Goal: Navigation & Orientation: Find specific page/section

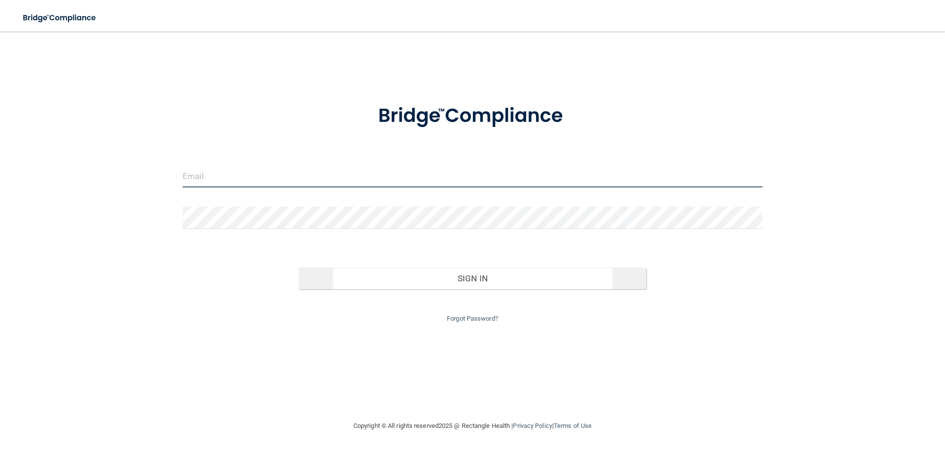
type input "[EMAIL_ADDRESS][DOMAIN_NAME]"
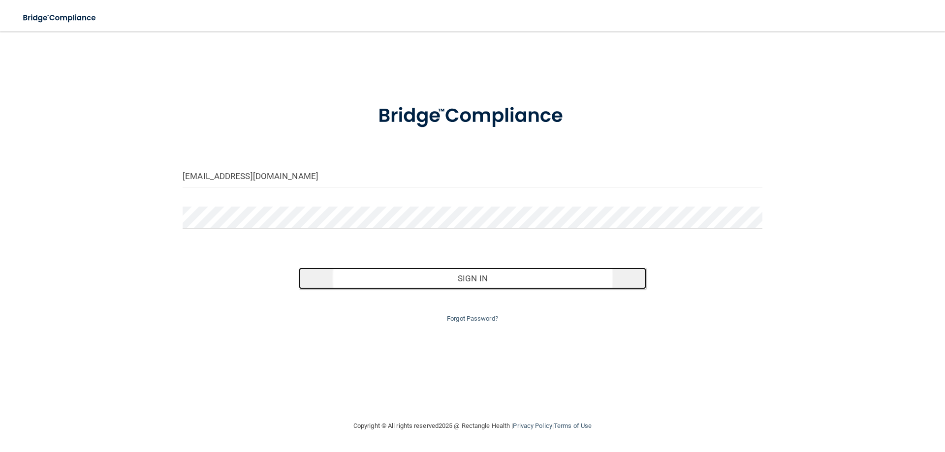
click at [542, 283] on button "Sign In" at bounding box center [473, 279] width 348 height 22
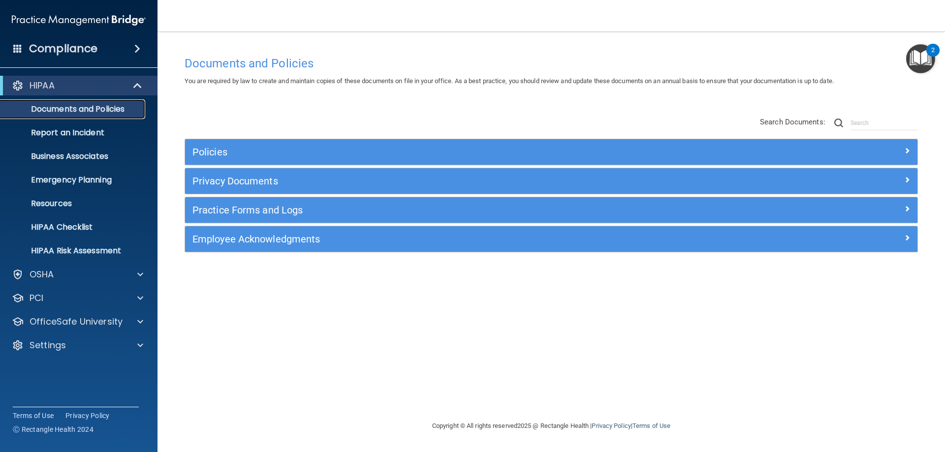
click at [94, 109] on p "Documents and Policies" at bounding box center [73, 109] width 134 height 10
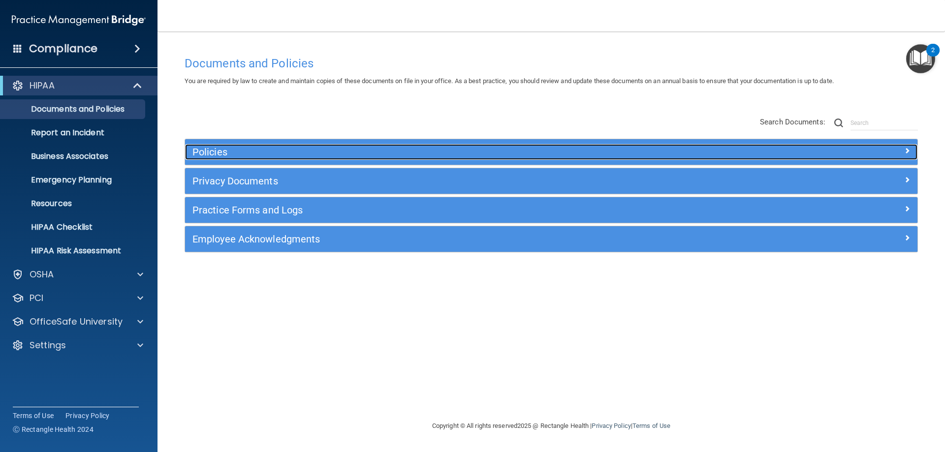
click at [231, 154] on h5 "Policies" at bounding box center [459, 152] width 534 height 11
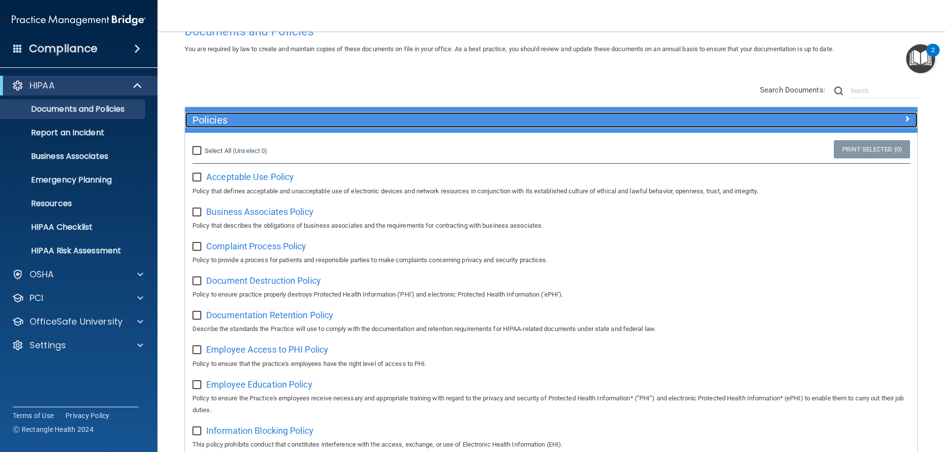
scroll to position [49, 0]
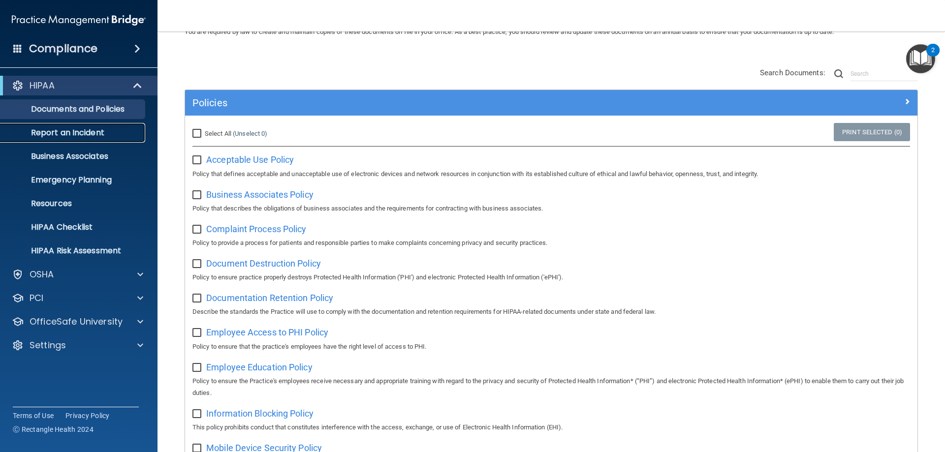
click at [80, 136] on p "Report an Incident" at bounding box center [73, 133] width 134 height 10
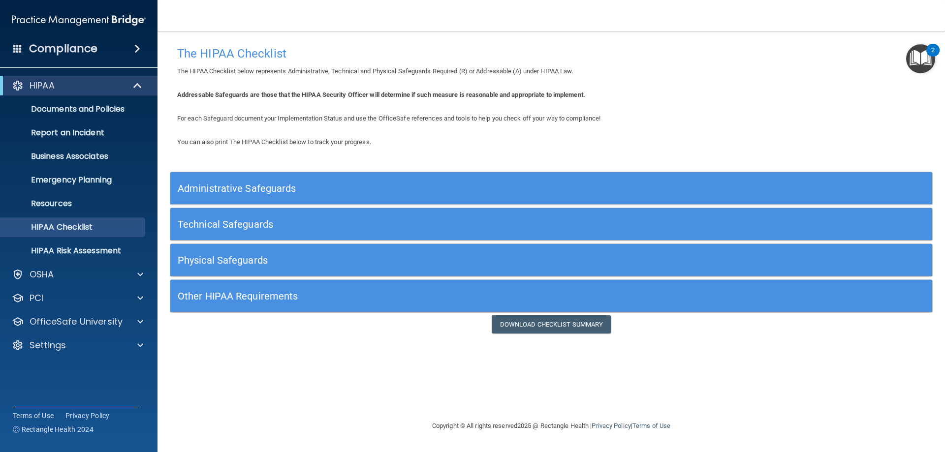
click at [234, 185] on h5 "Administrative Safeguards" at bounding box center [456, 188] width 556 height 11
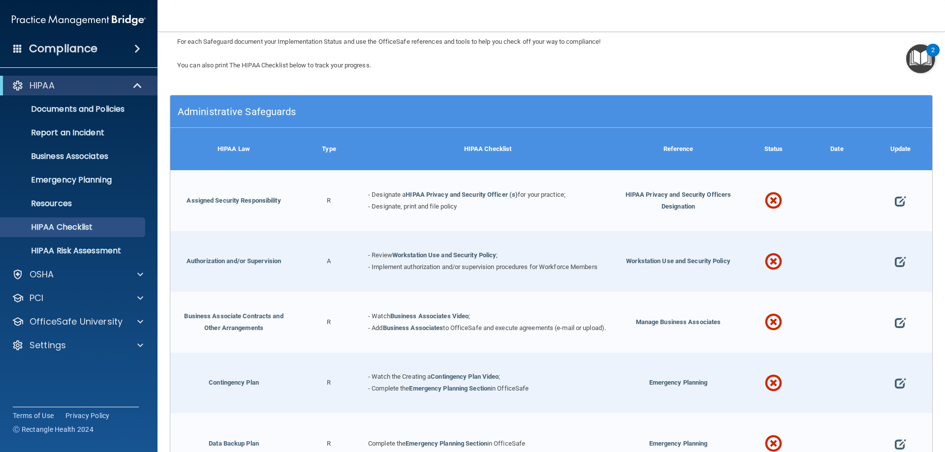
scroll to position [98, 0]
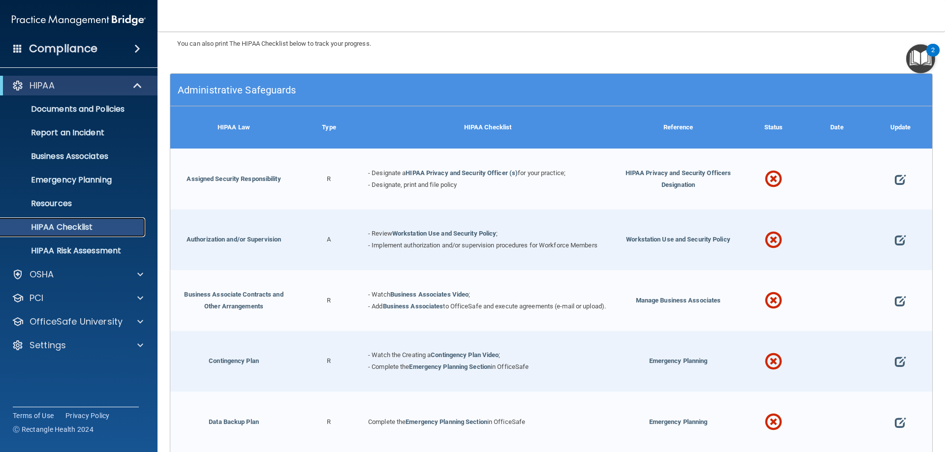
click at [89, 230] on p "HIPAA Checklist" at bounding box center [73, 227] width 134 height 10
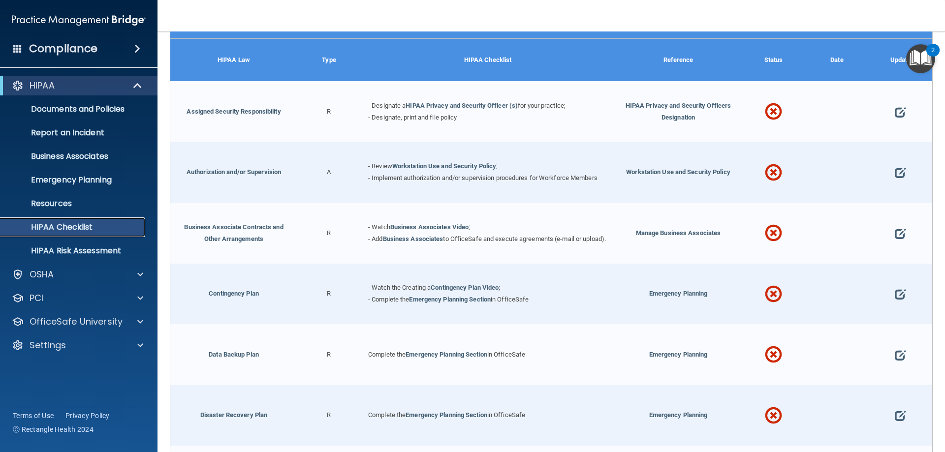
scroll to position [127, 0]
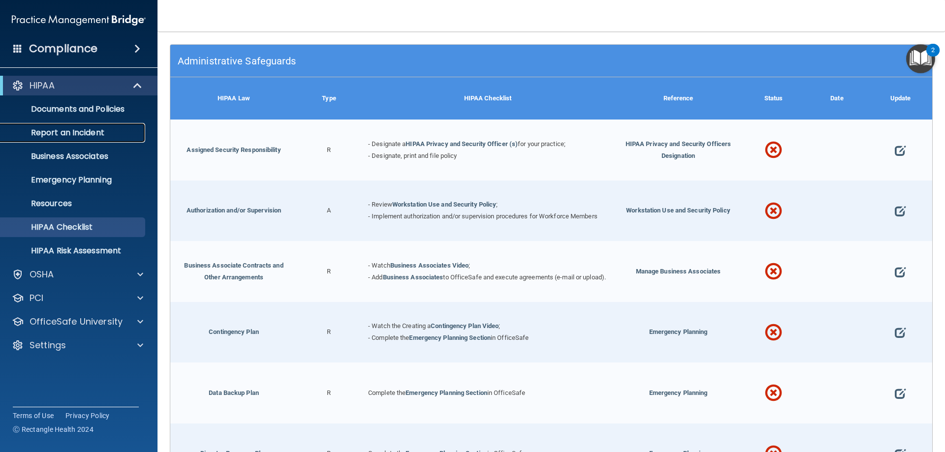
click at [72, 128] on p "Report an Incident" at bounding box center [73, 133] width 134 height 10
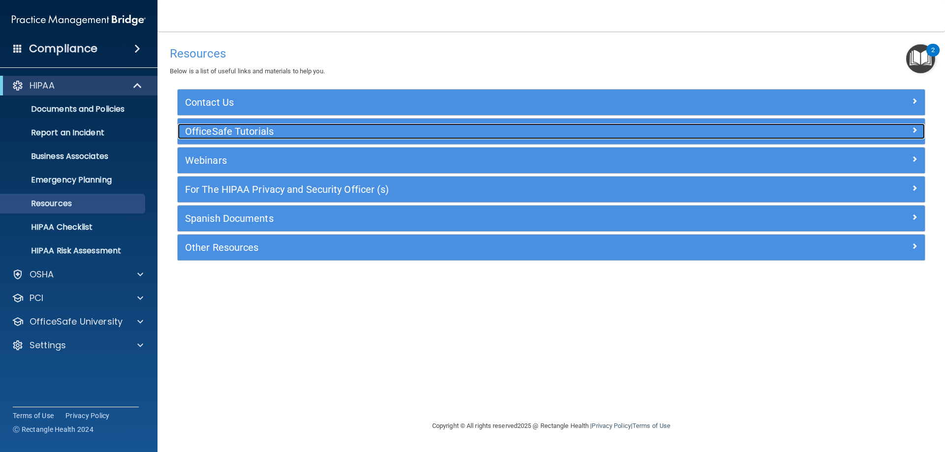
click at [229, 126] on h5 "OfficeSafe Tutorials" at bounding box center [458, 131] width 546 height 11
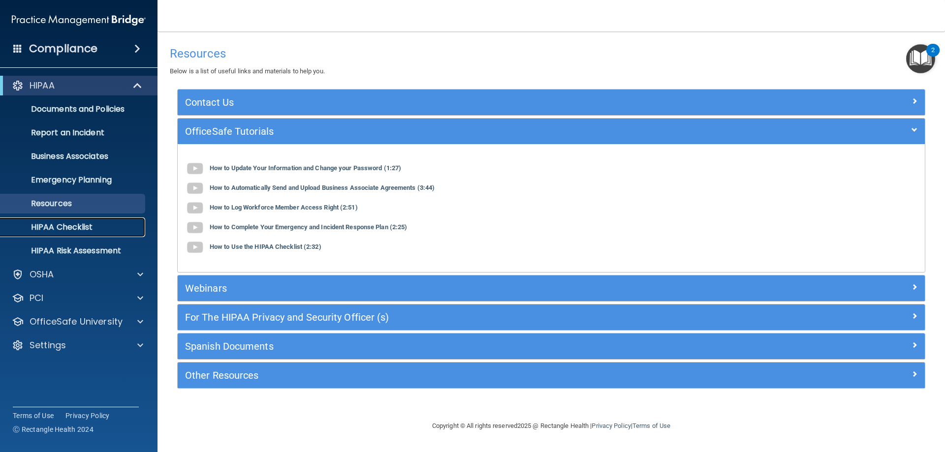
click at [56, 227] on p "HIPAA Checklist" at bounding box center [73, 227] width 134 height 10
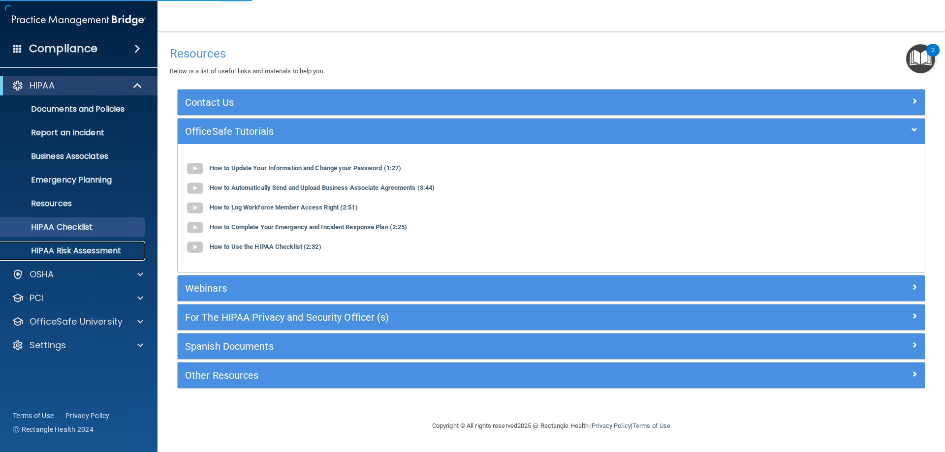
click at [65, 244] on link "HIPAA Risk Assessment" at bounding box center [67, 251] width 155 height 20
